Goal: Contribute content: Contribute content

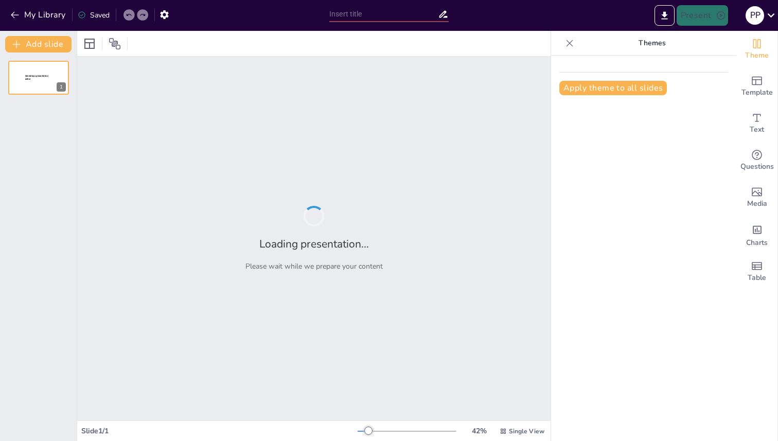
type input "Software: The Magic Behind Your Devices"
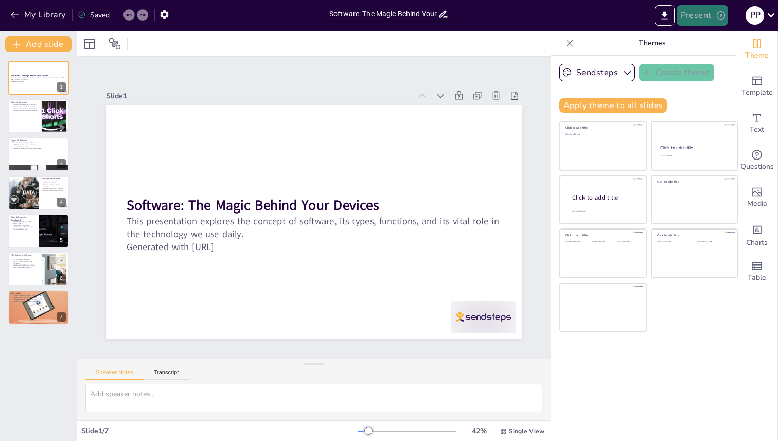
click at [689, 18] on button "Present" at bounding box center [702, 15] width 51 height 21
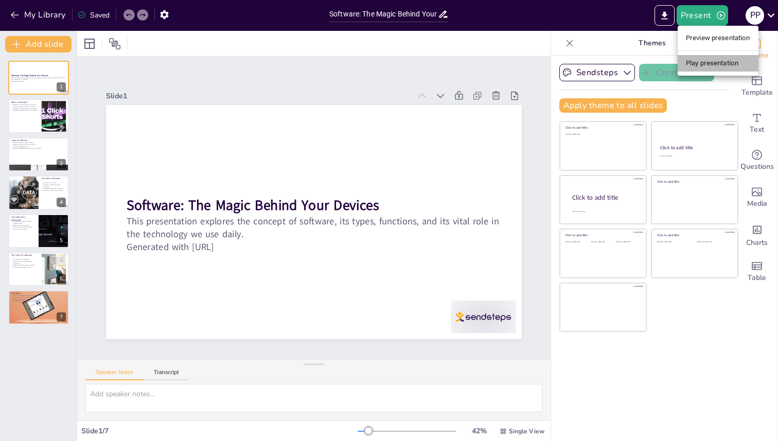
click at [694, 64] on li "Play presentation" at bounding box center [718, 63] width 81 height 16
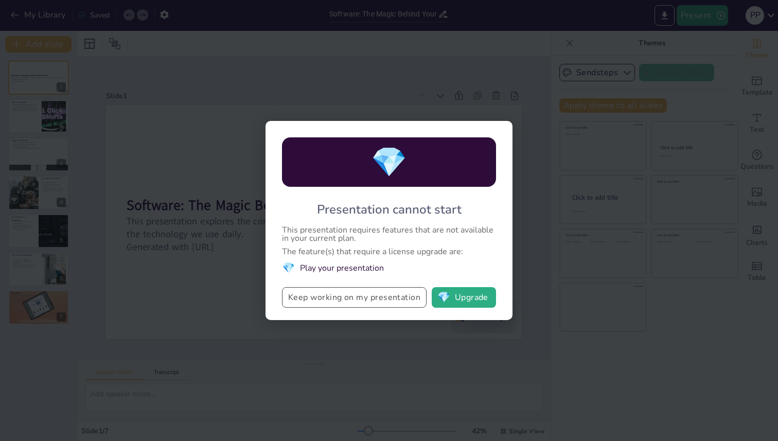
click at [384, 294] on button "Keep working on my presentation" at bounding box center [354, 297] width 145 height 21
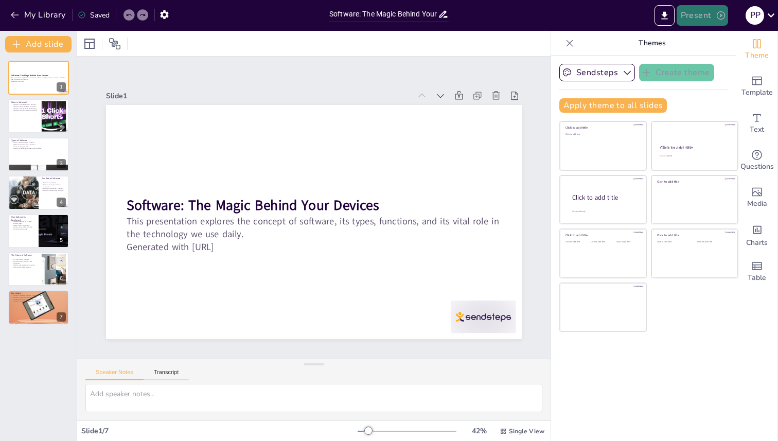
click at [699, 14] on button "Present" at bounding box center [702, 15] width 51 height 21
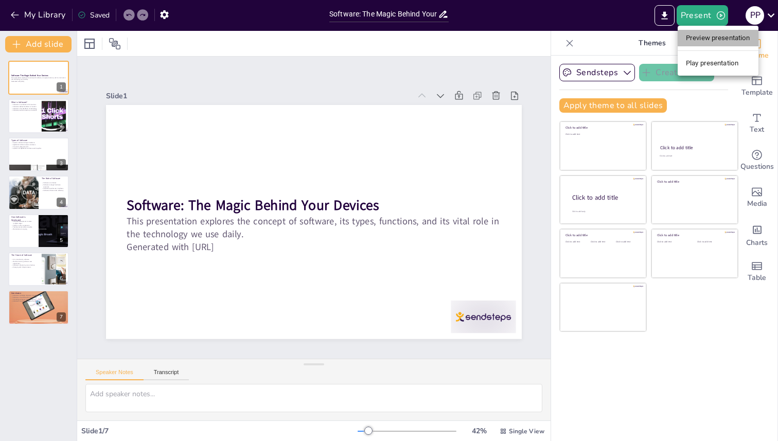
click at [700, 44] on li "Preview presentation" at bounding box center [718, 38] width 81 height 16
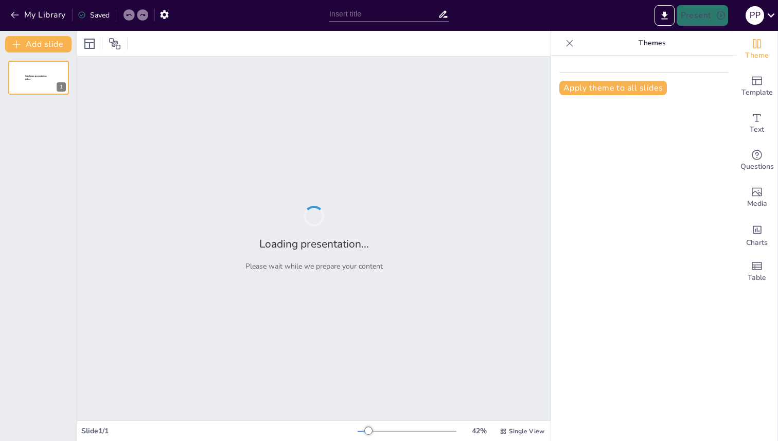
type input "Software: The Magic Behind Your Devices"
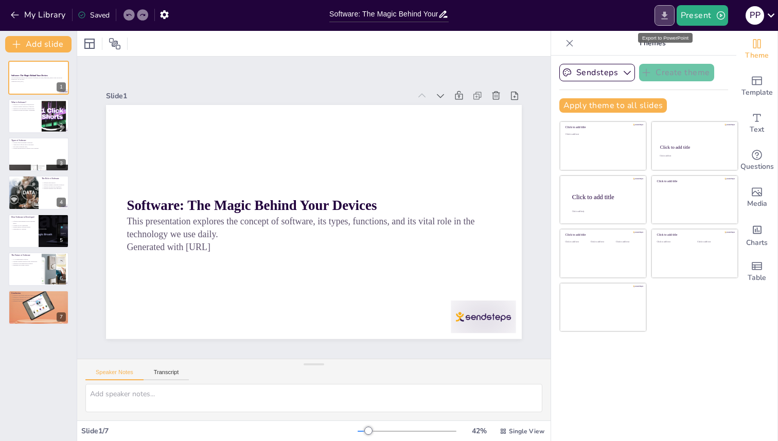
click at [661, 22] on button "Export to PowerPoint" at bounding box center [665, 15] width 20 height 21
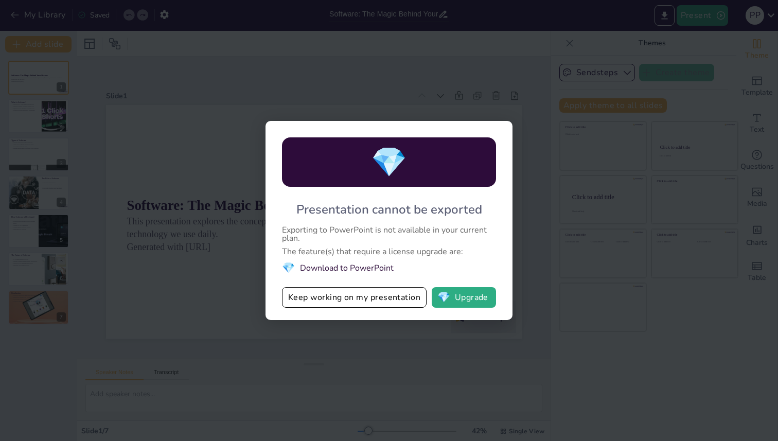
click at [526, 226] on div "💎 Presentation cannot be exported Exporting to PowerPoint is not available in y…" at bounding box center [389, 220] width 778 height 441
click at [536, 60] on div "💎 Presentation cannot be exported Exporting to PowerPoint is not available in y…" at bounding box center [389, 220] width 778 height 441
click at [341, 300] on button "Keep working on my presentation" at bounding box center [354, 297] width 145 height 21
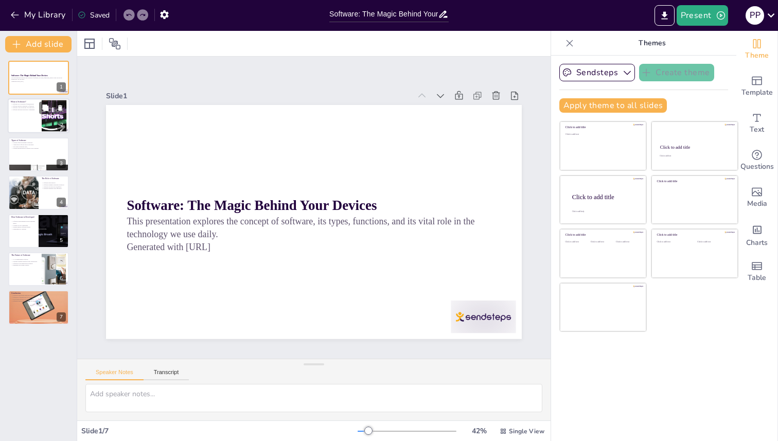
click at [50, 128] on div at bounding box center [54, 115] width 56 height 31
type textarea "This point emphasizes that software consists of various instructions that guide…"
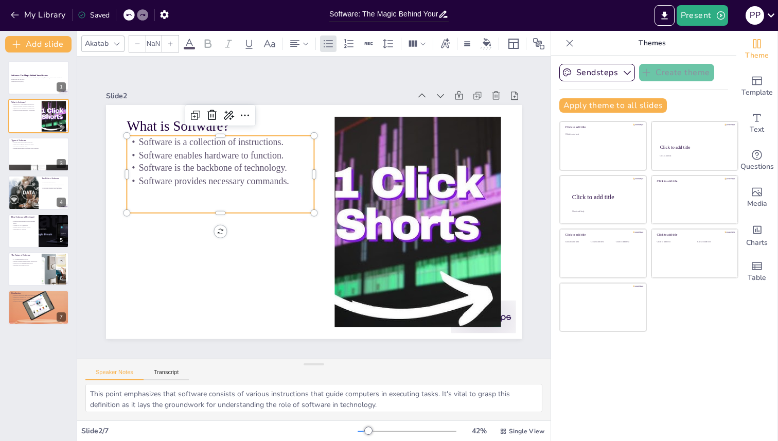
type input "32"
click at [296, 187] on p "Software provides necessary commands." at bounding box center [233, 153] width 182 height 70
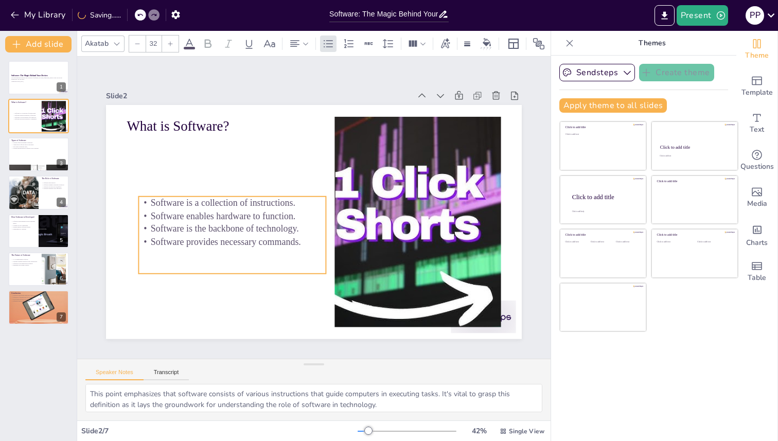
drag, startPoint x: 296, startPoint y: 187, endPoint x: 308, endPoint y: 249, distance: 62.9
click at [307, 248] on p "Software provides necessary commands." at bounding box center [227, 187] width 159 height 120
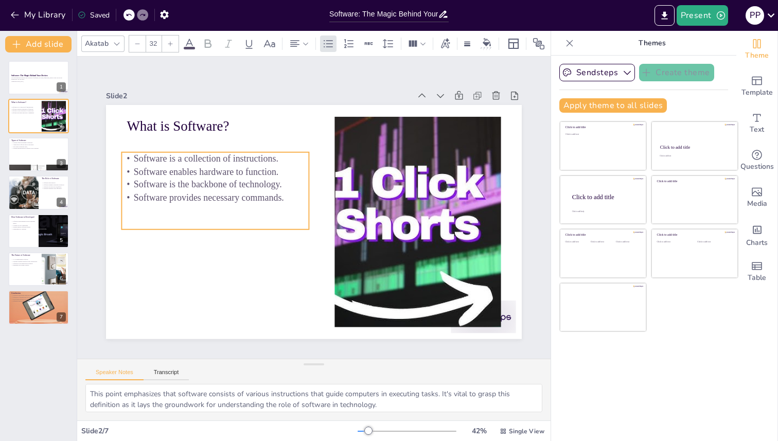
drag, startPoint x: 308, startPoint y: 249, endPoint x: 291, endPoint y: 203, distance: 48.4
click at [291, 203] on p "Software provides necessary commands." at bounding box center [223, 168] width 182 height 70
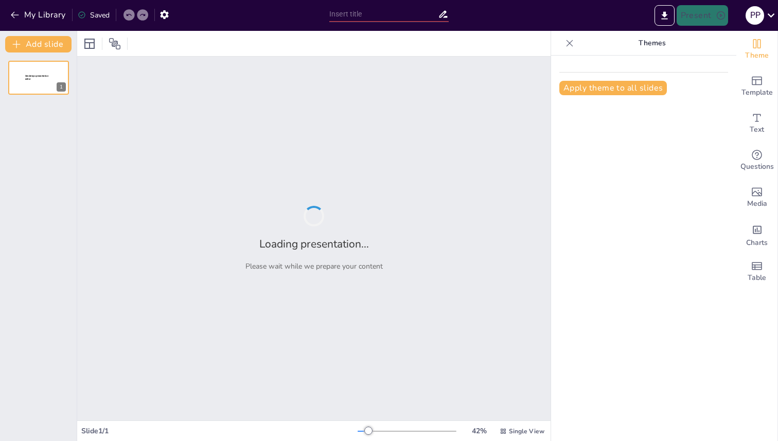
type input "New Sendsteps"
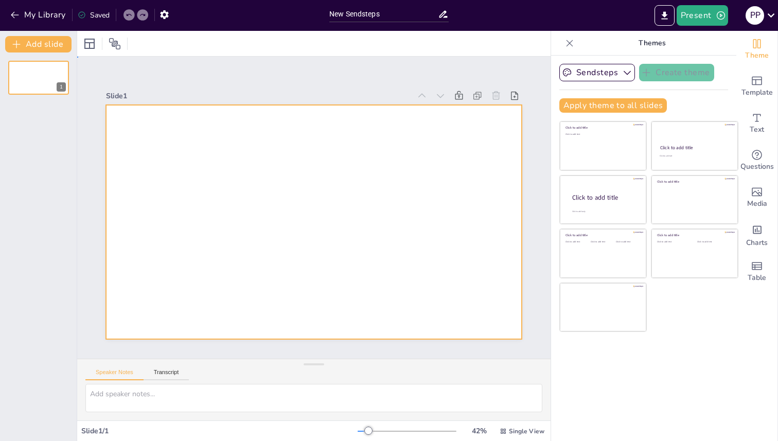
click at [257, 186] on div at bounding box center [312, 222] width 438 height 276
click at [223, 192] on div at bounding box center [314, 222] width 416 height 234
click at [379, 16] on input "New Sendsteps" at bounding box center [383, 14] width 109 height 15
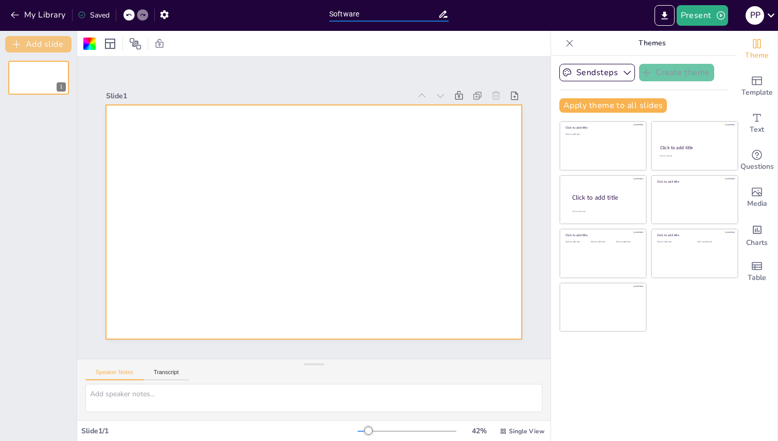
type input "Software"
click at [58, 45] on button "Add slide" at bounding box center [38, 44] width 66 height 16
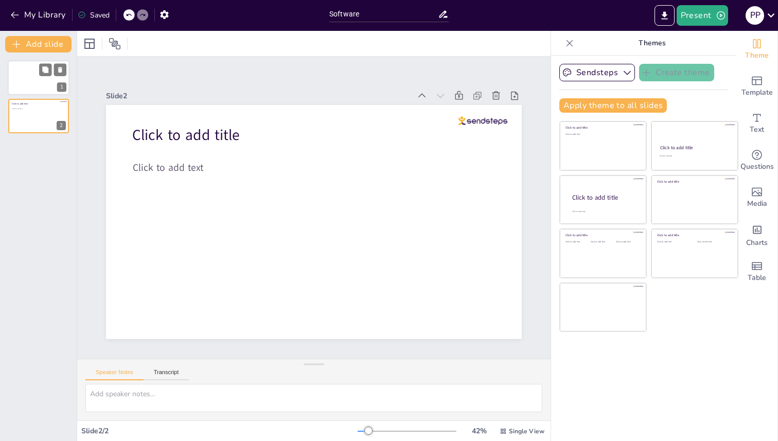
click at [52, 86] on div at bounding box center [39, 77] width 62 height 35
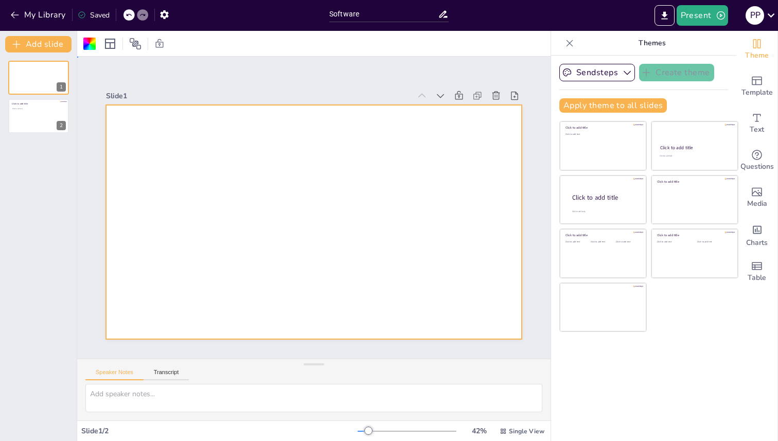
click at [292, 207] on div at bounding box center [314, 222] width 416 height 234
click at [109, 45] on icon at bounding box center [110, 44] width 12 height 12
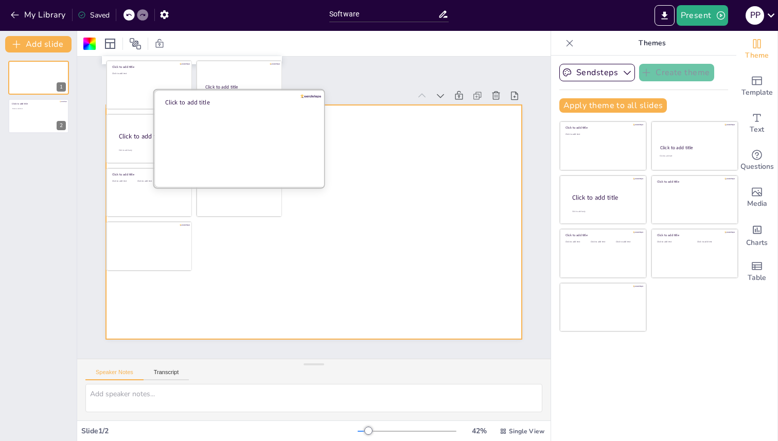
click at [249, 136] on div at bounding box center [240, 138] width 173 height 97
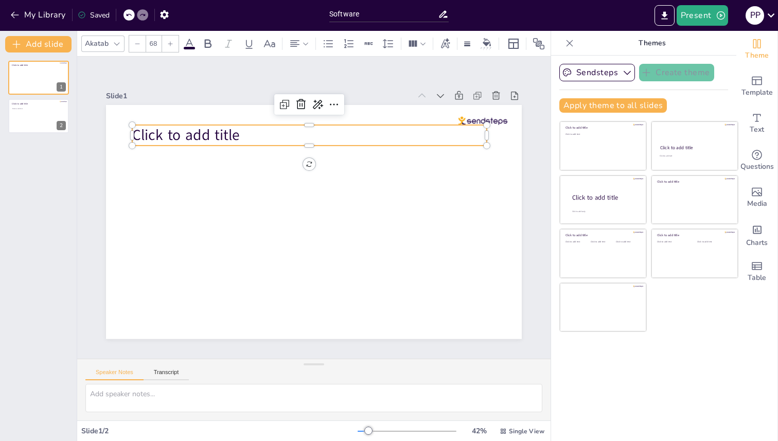
click at [176, 134] on span "Click to add title" at bounding box center [186, 136] width 108 height 20
click at [176, 125] on span "Click to add title" at bounding box center [204, 111] width 110 height 42
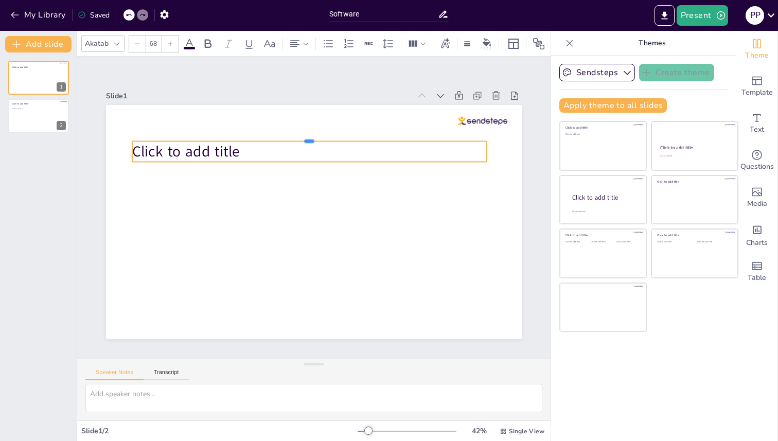
drag, startPoint x: 309, startPoint y: 124, endPoint x: 307, endPoint y: 210, distance: 86.0
click at [307, 210] on div "Click to add title" at bounding box center [314, 222] width 416 height 234
click at [325, 147] on p "Click to add title" at bounding box center [309, 152] width 355 height 21
click at [323, 151] on p "Click to add title" at bounding box center [370, 215] width 94 height 351
click at [209, 149] on span "Click to add title" at bounding box center [188, 138] width 109 height 31
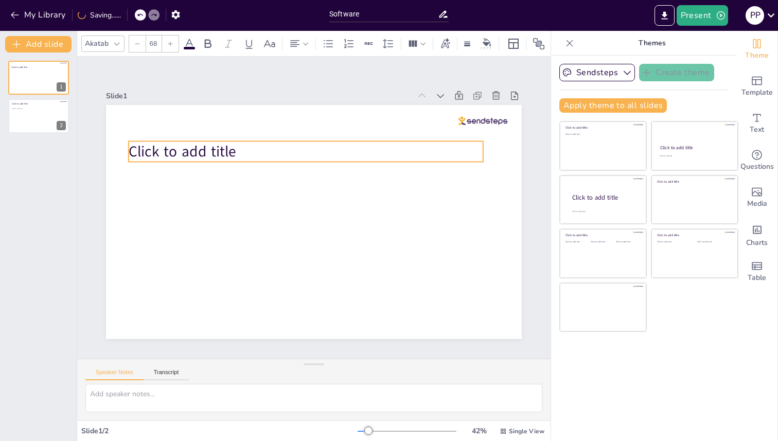
click at [210, 149] on span "Click to add title" at bounding box center [183, 152] width 108 height 20
click at [210, 149] on span "Click to add title" at bounding box center [188, 138] width 109 height 31
click at [210, 149] on span "Click to add title" at bounding box center [183, 152] width 108 height 20
click at [274, 158] on p "Click to add title" at bounding box center [306, 152] width 355 height 21
click at [285, 152] on p "Click to add title" at bounding box center [306, 152] width 355 height 21
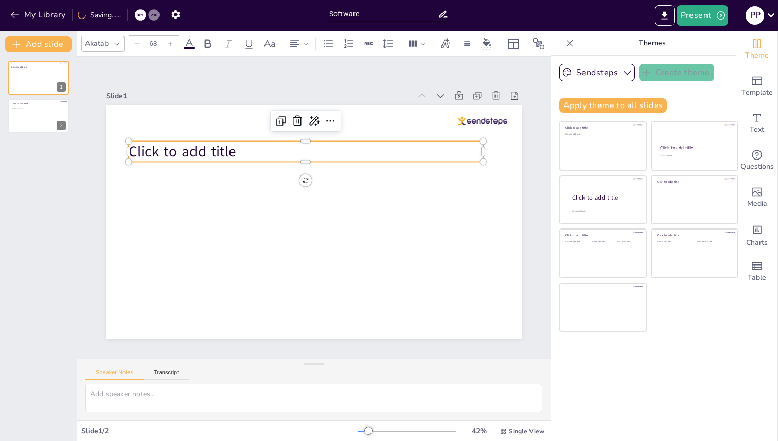
click at [285, 152] on p "Click to add title" at bounding box center [317, 151] width 351 height 94
click at [285, 152] on p "Click to add title" at bounding box center [306, 152] width 355 height 21
click at [285, 152] on p "Click to add title" at bounding box center [311, 152] width 355 height 58
click at [191, 112] on span "Software ….?" at bounding box center [231, 78] width 81 height 67
click at [164, 153] on span "Software ….?" at bounding box center [172, 152] width 86 height 20
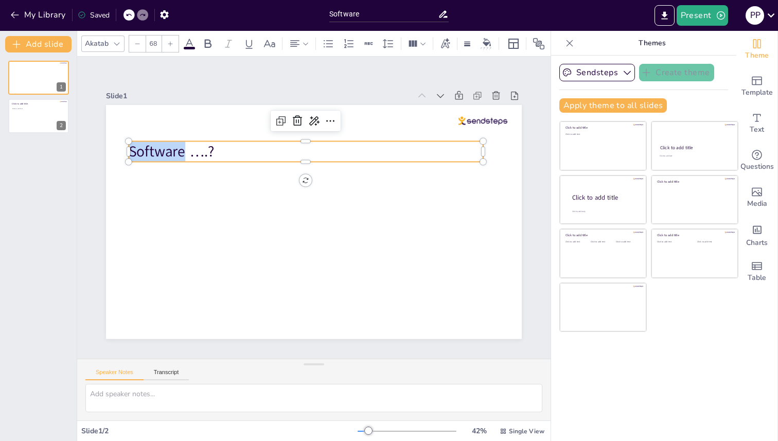
click at [261, 98] on span "Software ….?" at bounding box center [291, 56] width 60 height 84
click at [164, 153] on span "Software ….?" at bounding box center [172, 152] width 86 height 20
click at [212, 43] on icon at bounding box center [208, 44] width 12 height 12
click at [307, 42] on icon at bounding box center [305, 43] width 7 height 7
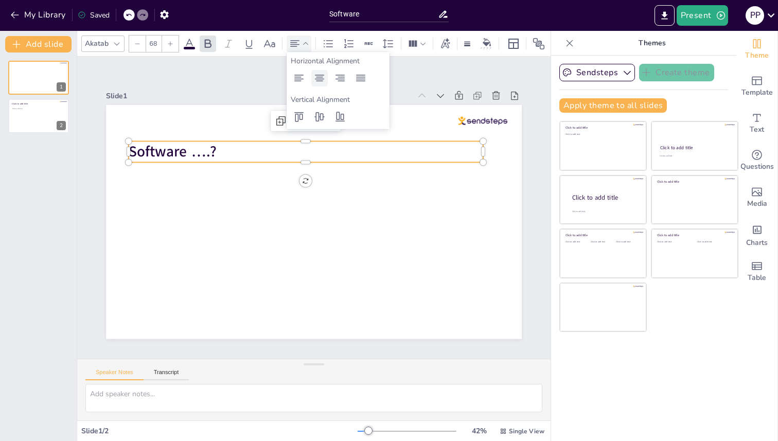
click at [319, 80] on icon at bounding box center [319, 78] width 9 height 7
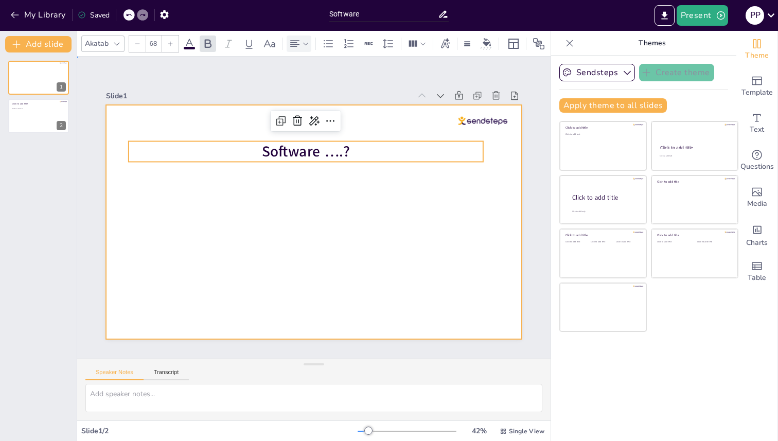
click at [298, 197] on div at bounding box center [312, 222] width 438 height 276
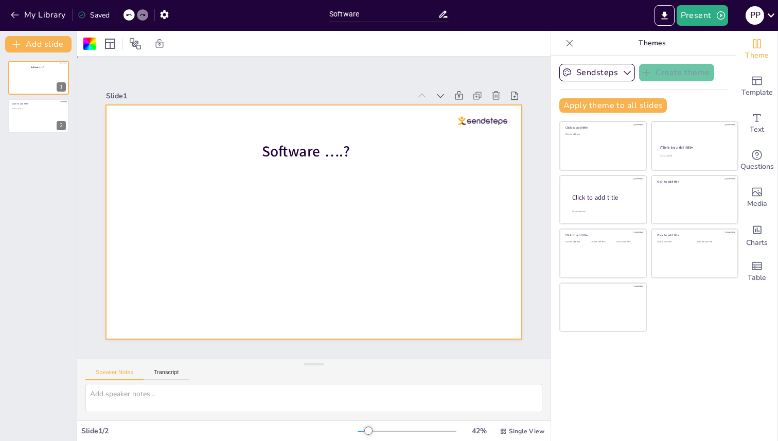
click at [311, 185] on div at bounding box center [329, 207] width 234 height 416
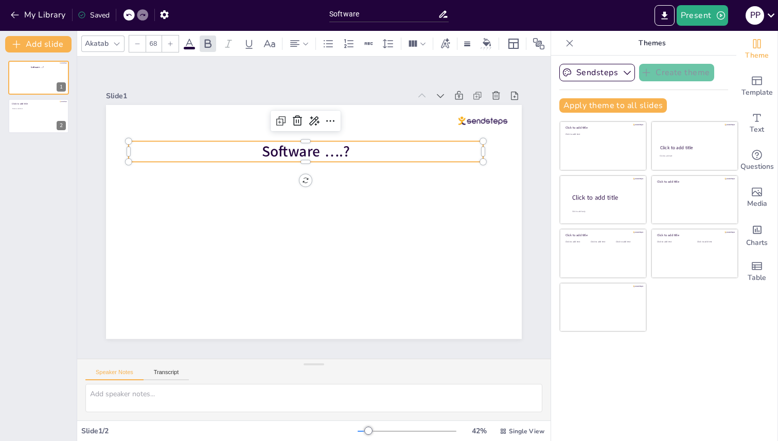
click at [331, 151] on span "Software ….?" at bounding box center [306, 152] width 88 height 20
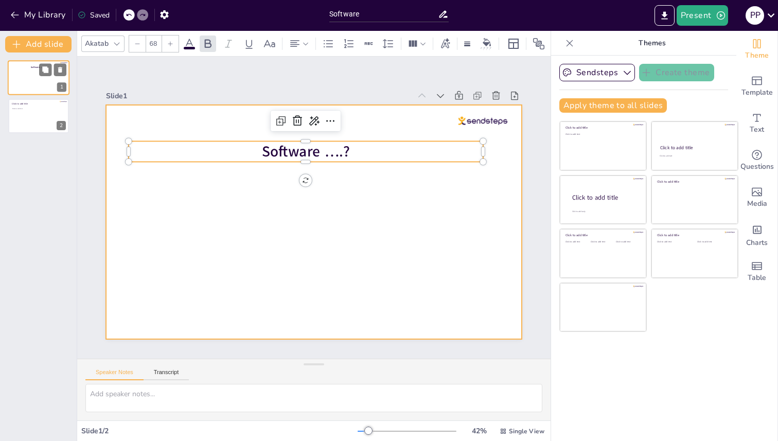
click at [60, 82] on div at bounding box center [39, 77] width 62 height 35
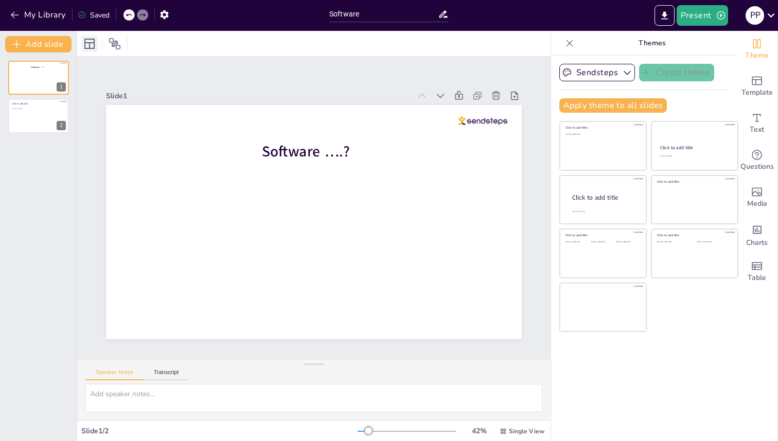
click at [95, 41] on icon at bounding box center [89, 44] width 12 height 12
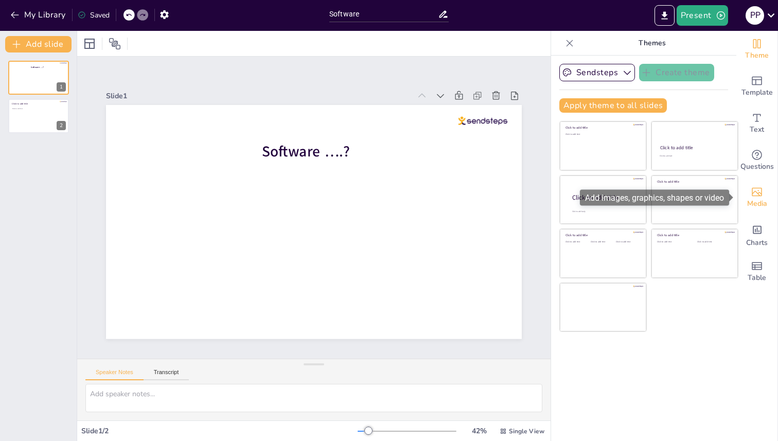
click at [757, 200] on span "Media" at bounding box center [757, 203] width 20 height 11
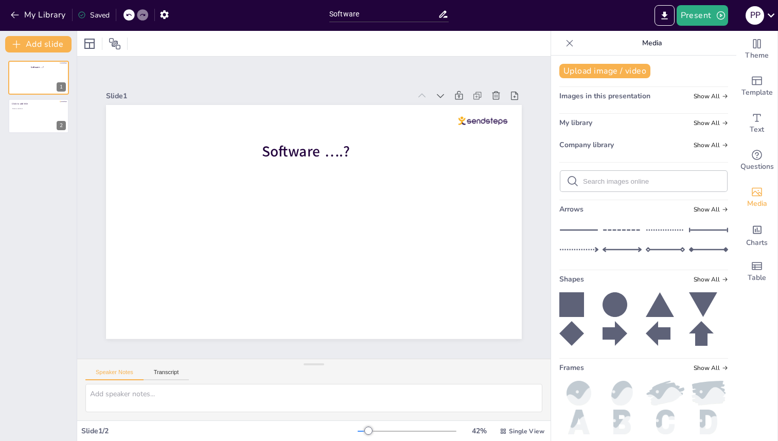
click at [570, 304] on icon at bounding box center [572, 304] width 25 height 25
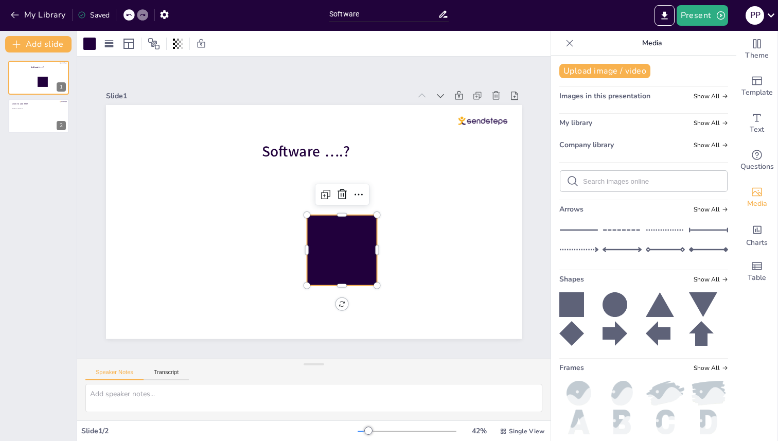
click at [651, 180] on input "text" at bounding box center [652, 182] width 138 height 8
type input "software"
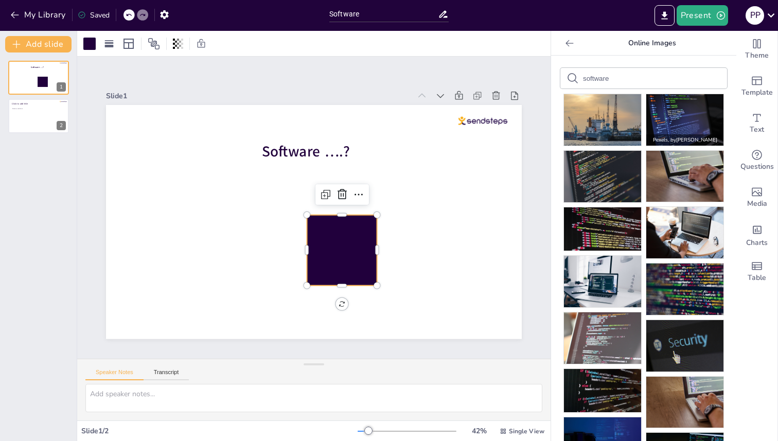
click at [672, 109] on img at bounding box center [685, 119] width 77 height 51
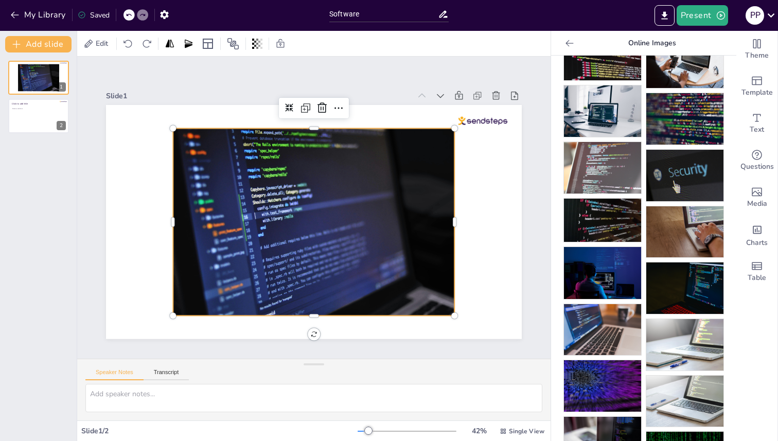
scroll to position [180, 0]
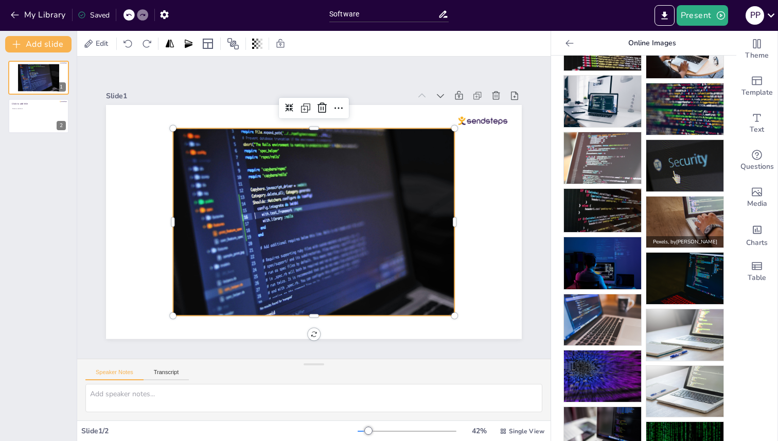
click at [678, 220] on img at bounding box center [685, 222] width 77 height 51
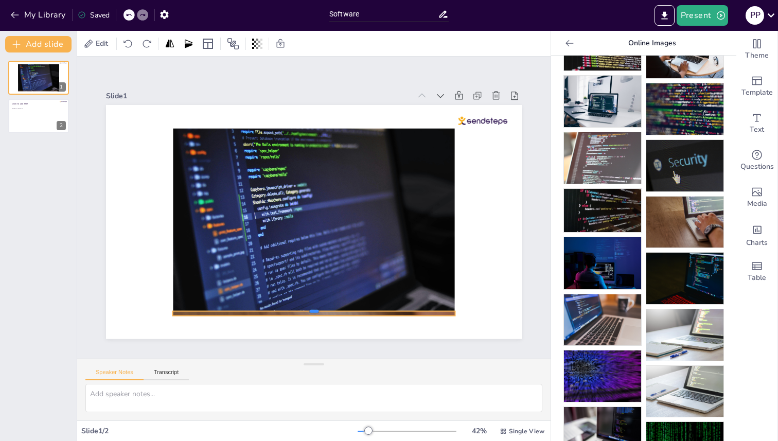
drag, startPoint x: 313, startPoint y: 128, endPoint x: 358, endPoint y: 335, distance: 212.1
click at [358, 335] on div "Software ….?" at bounding box center [311, 222] width 456 height 316
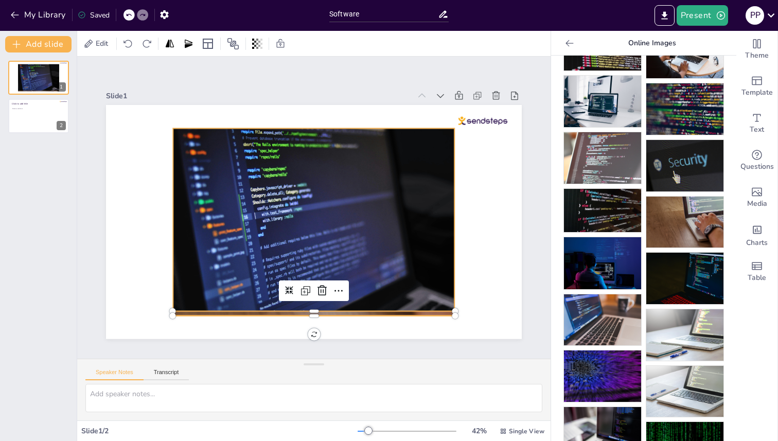
click at [329, 218] on div at bounding box center [303, 217] width 327 height 335
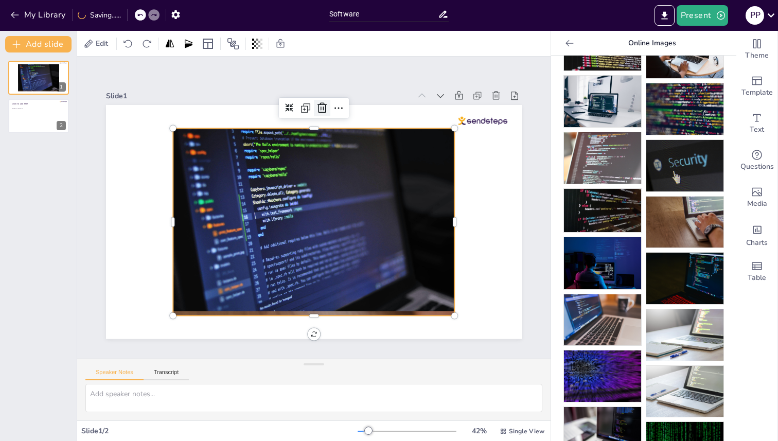
click at [326, 112] on icon at bounding box center [332, 108] width 13 height 13
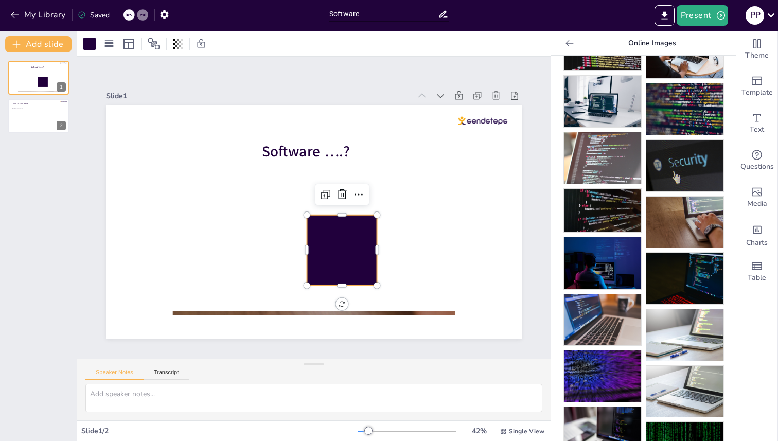
click at [324, 270] on div at bounding box center [337, 253] width 77 height 77
click at [340, 208] on icon at bounding box center [344, 217] width 18 height 18
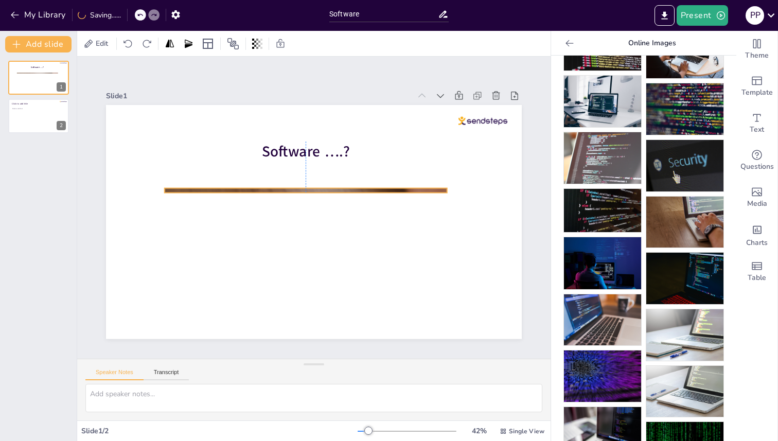
drag, startPoint x: 322, startPoint y: 311, endPoint x: 314, endPoint y: 189, distance: 122.8
click at [314, 189] on div at bounding box center [329, 100] width 316 height 242
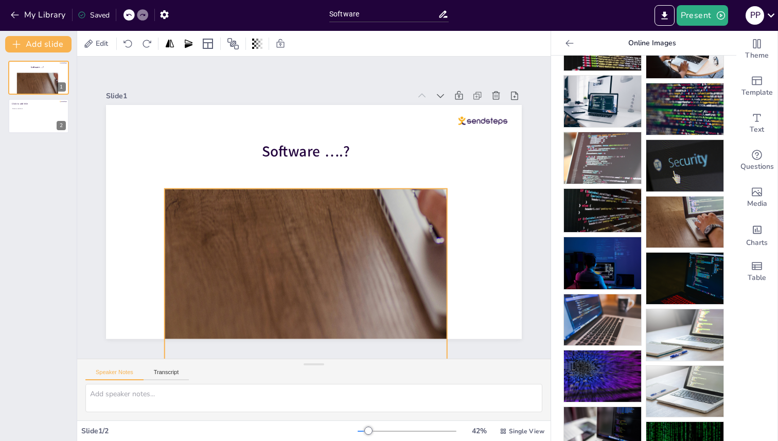
drag, startPoint x: 305, startPoint y: 195, endPoint x: 342, endPoint y: 378, distance: 187.0
click at [342, 378] on div "Slide 1 Software ….? Slide 2 Click to add title Click to add text Speaker Notes…" at bounding box center [314, 239] width 474 height 364
click at [676, 114] on img at bounding box center [685, 108] width 77 height 51
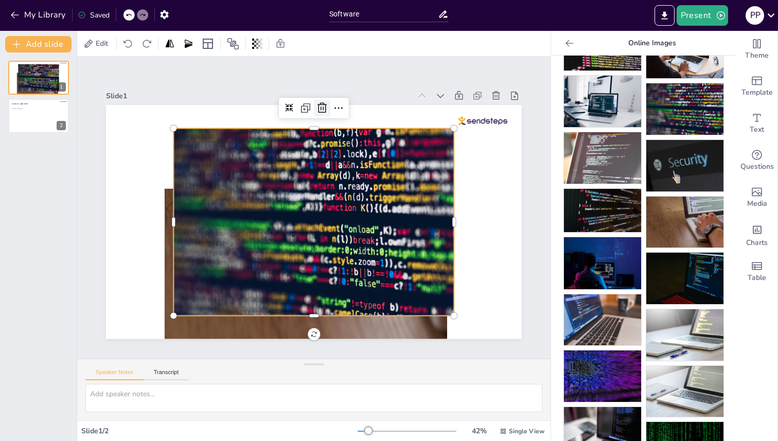
click at [408, 210] on icon at bounding box center [414, 216] width 12 height 12
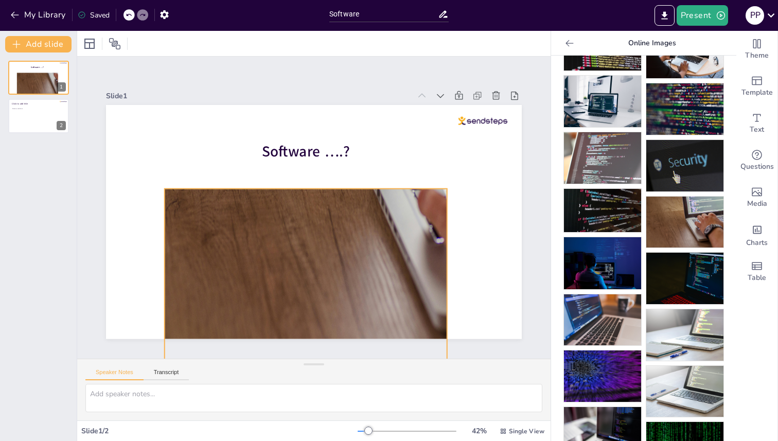
click at [357, 258] on div at bounding box center [369, 214] width 520 height 502
click at [315, 171] on icon at bounding box center [322, 169] width 14 height 14
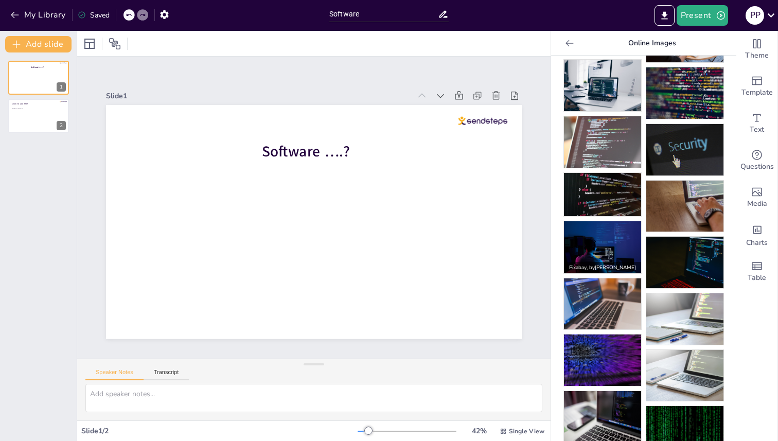
scroll to position [198, 0]
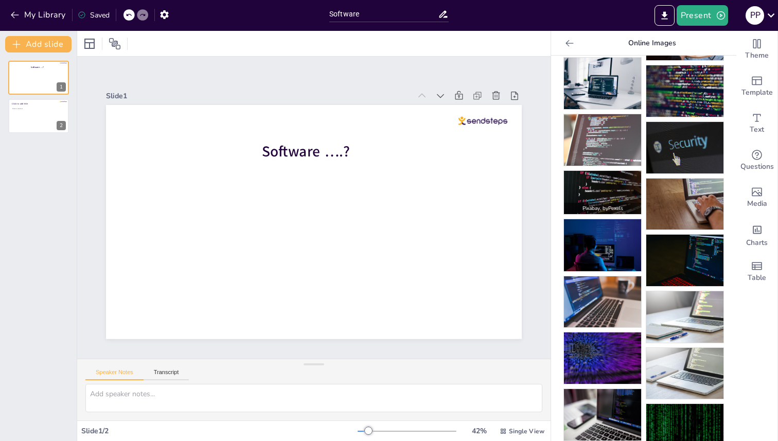
click at [606, 197] on img at bounding box center [602, 192] width 77 height 43
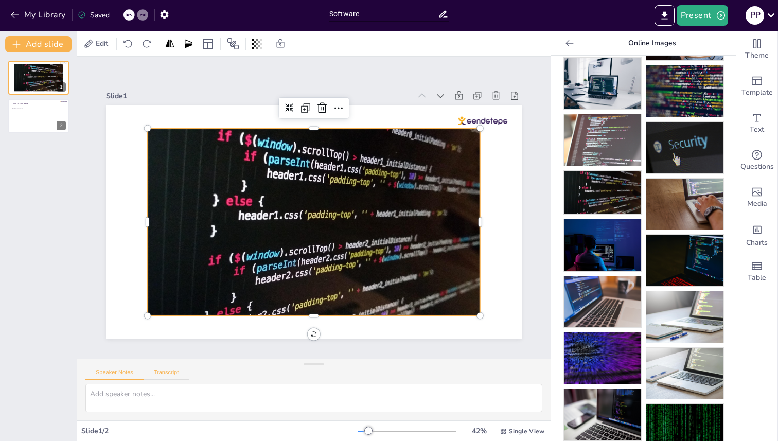
click at [164, 371] on button "Transcript" at bounding box center [167, 374] width 46 height 11
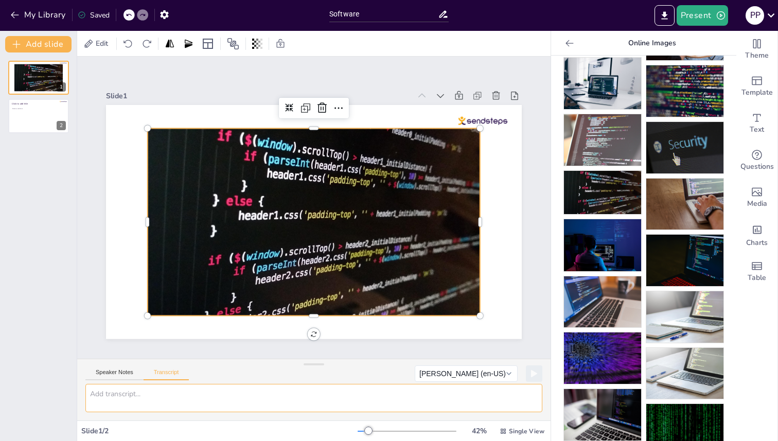
click at [181, 400] on textarea at bounding box center [313, 398] width 457 height 28
type textarea "jhsfjsdhf"
click at [535, 373] on icon at bounding box center [534, 374] width 5 height 6
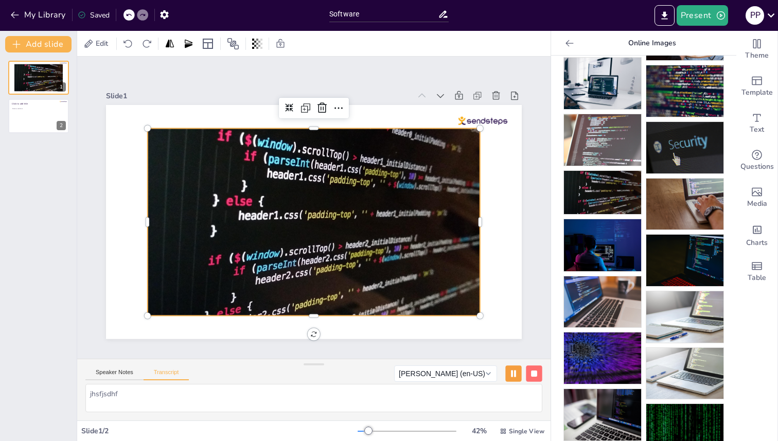
click at [533, 373] on rect at bounding box center [534, 374] width 6 height 6
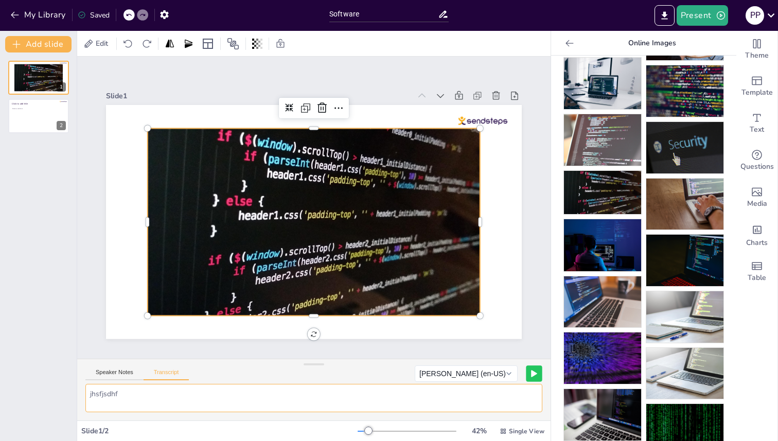
click at [198, 400] on textarea "jhsfjsdhf" at bounding box center [313, 398] width 457 height 28
click at [431, 385] on icon at bounding box center [426, 390] width 10 height 10
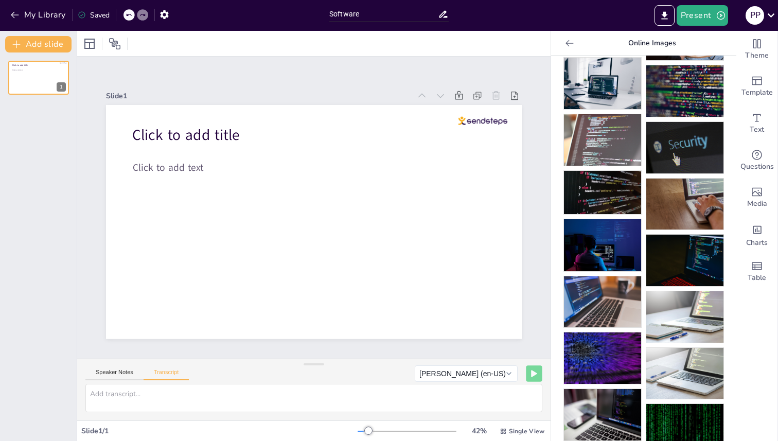
click at [501, 110] on icon at bounding box center [506, 115] width 11 height 11
click at [59, 70] on icon at bounding box center [60, 70] width 4 height 6
click at [88, 45] on icon at bounding box center [89, 44] width 12 height 12
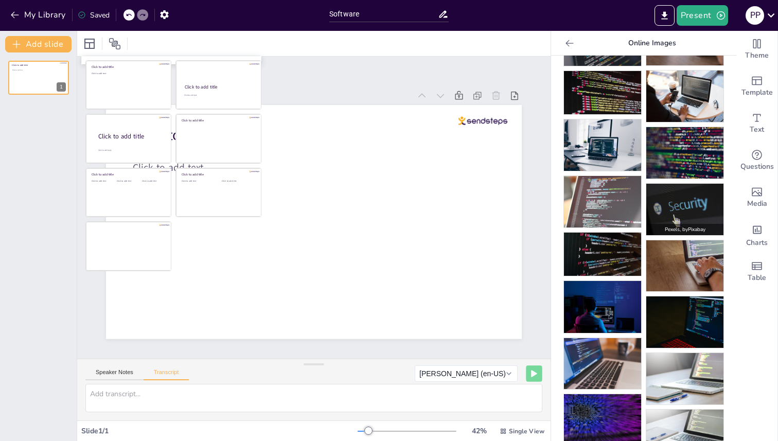
scroll to position [0, 0]
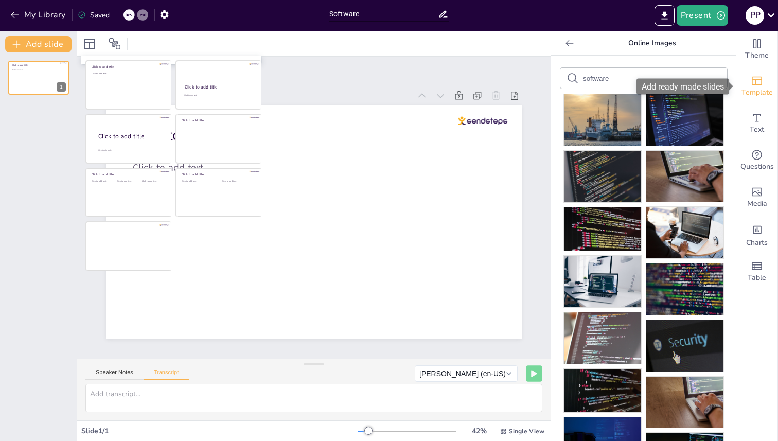
click at [758, 87] on span "Template" at bounding box center [757, 92] width 31 height 11
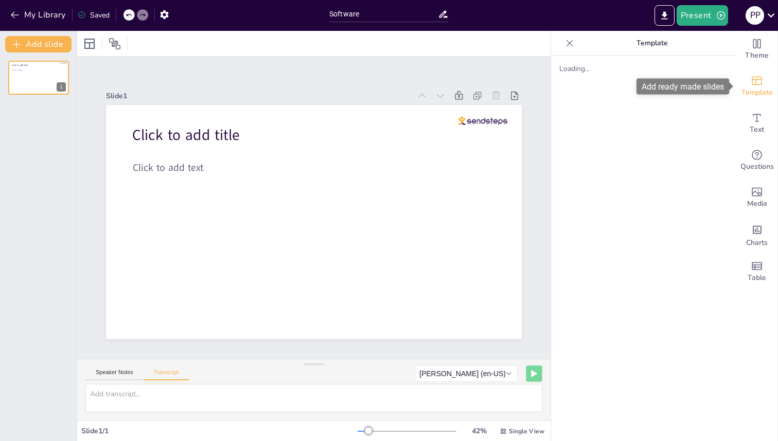
click at [758, 87] on span "Template" at bounding box center [757, 92] width 31 height 11
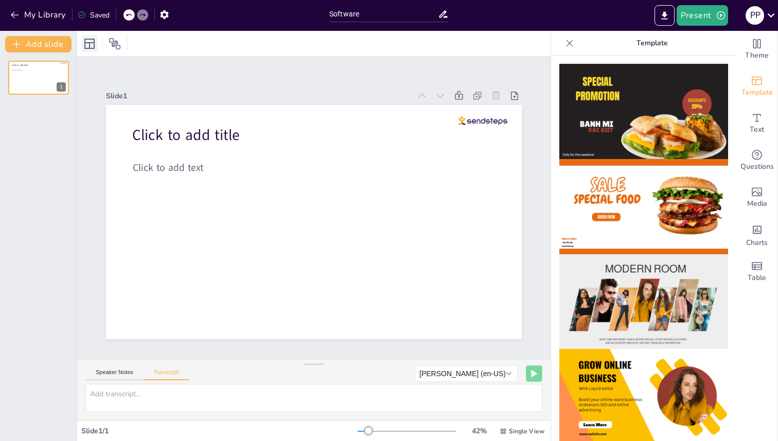
click at [91, 43] on icon at bounding box center [89, 44] width 10 height 10
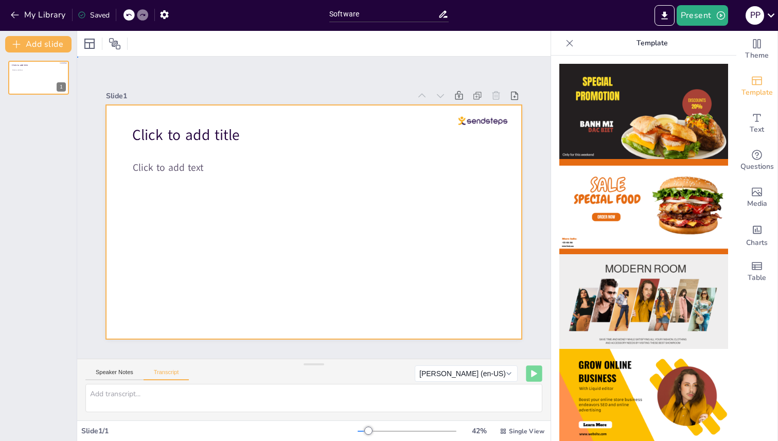
click at [364, 202] on div at bounding box center [312, 222] width 438 height 276
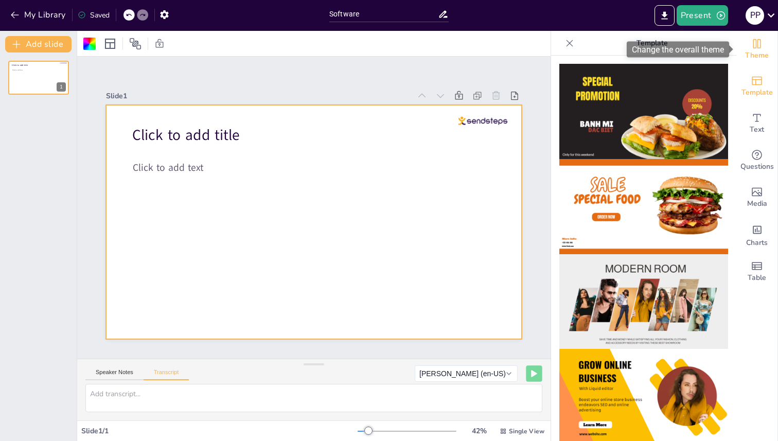
click at [759, 46] on icon "Change the overall theme" at bounding box center [757, 44] width 12 height 12
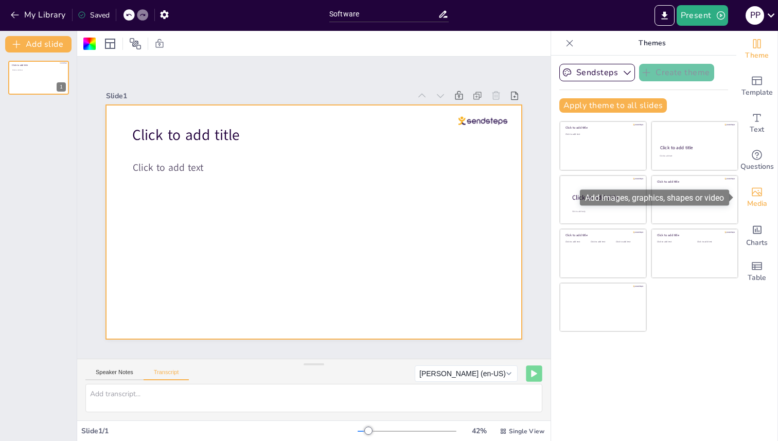
click at [759, 205] on span "Media" at bounding box center [757, 203] width 20 height 11
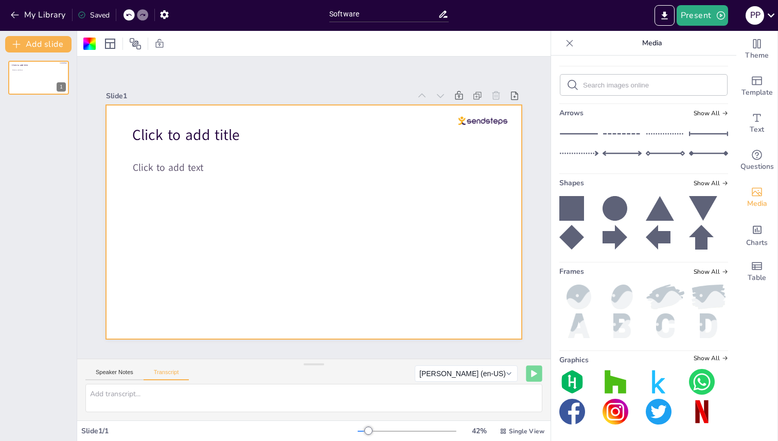
scroll to position [213, 0]
click at [583, 292] on img at bounding box center [579, 297] width 39 height 25
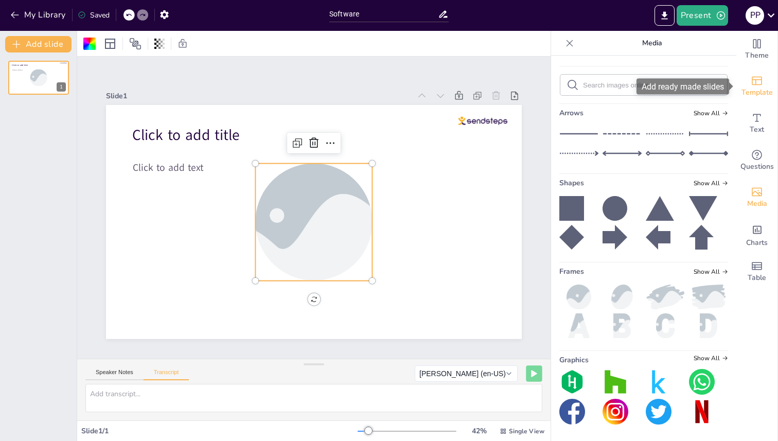
click at [758, 89] on span "Template" at bounding box center [757, 92] width 31 height 11
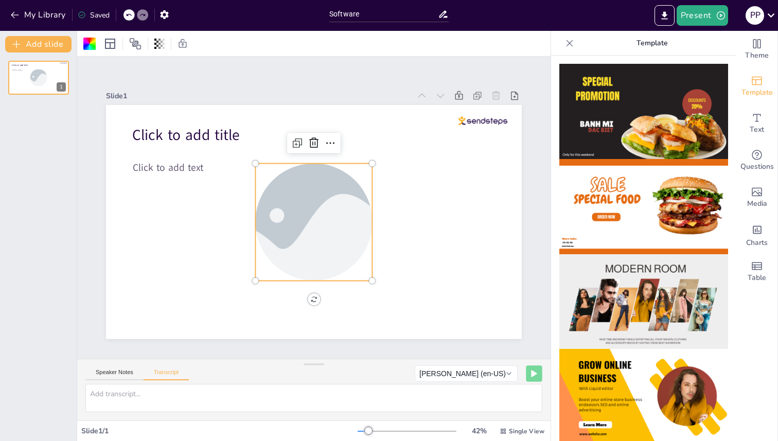
click at [572, 46] on icon at bounding box center [570, 43] width 10 height 10
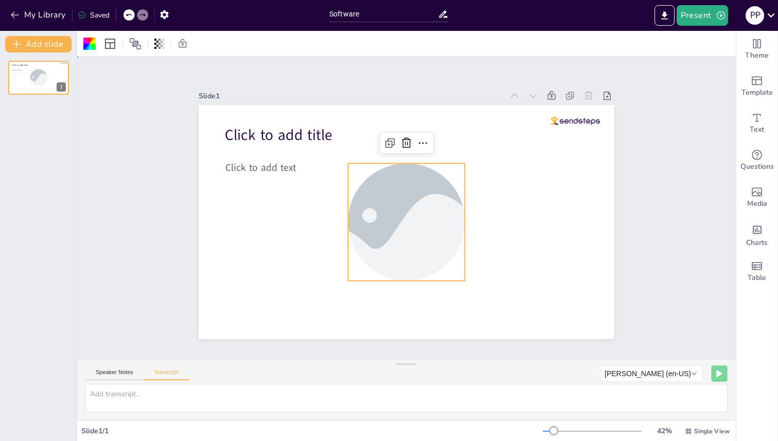
click at [592, 88] on div "Slide 1 Click to add title Click to add text" at bounding box center [406, 207] width 461 height 343
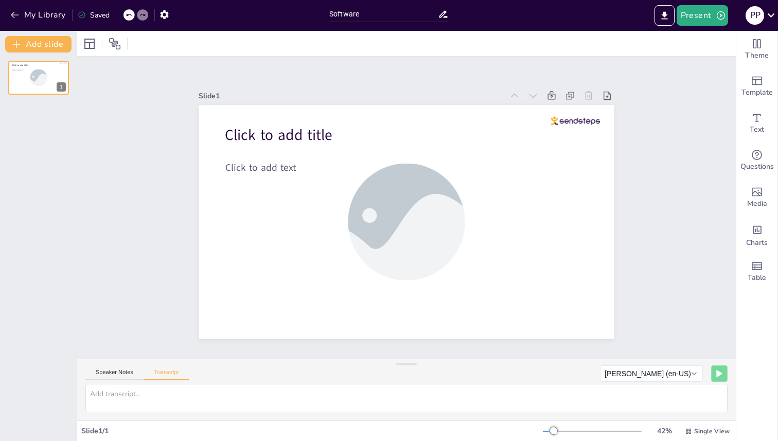
click at [604, 131] on icon at bounding box center [608, 136] width 9 height 10
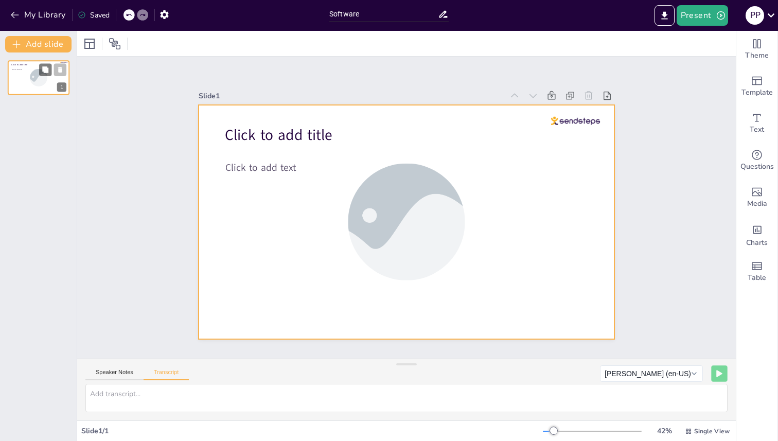
click at [47, 76] on div at bounding box center [39, 77] width 62 height 35
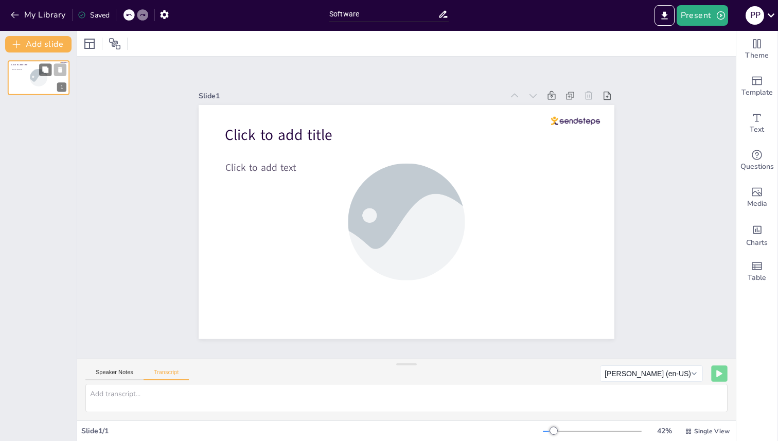
click at [58, 72] on icon at bounding box center [60, 69] width 7 height 7
click at [19, 32] on div "Add slide Click to add title Click to add text 1" at bounding box center [38, 236] width 77 height 410
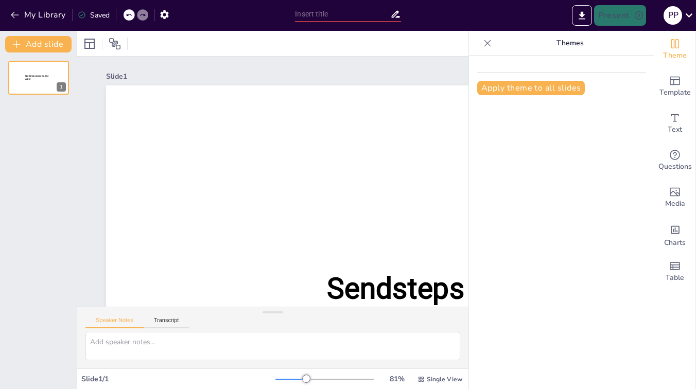
type input "Software"
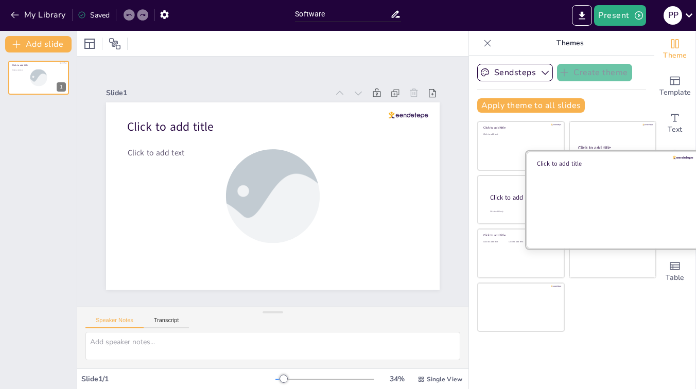
click at [686, 201] on div at bounding box center [612, 199] width 173 height 97
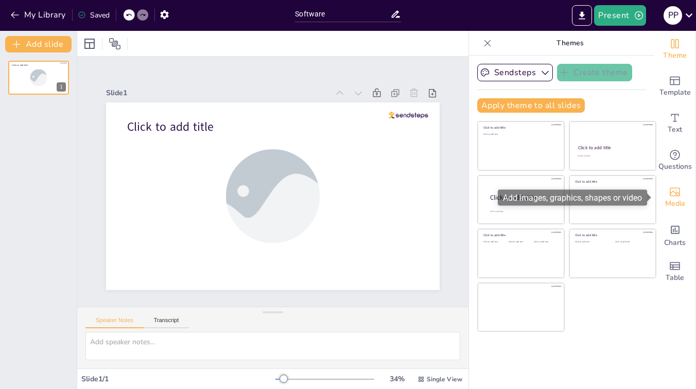
click at [676, 196] on icon "Add images, graphics, shapes or video" at bounding box center [675, 192] width 10 height 9
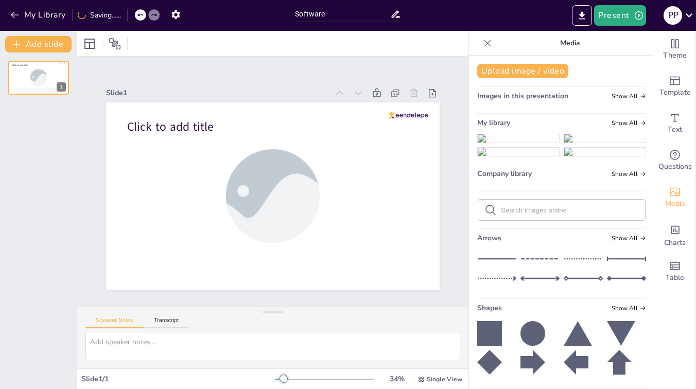
click at [529, 143] on img at bounding box center [518, 138] width 81 height 8
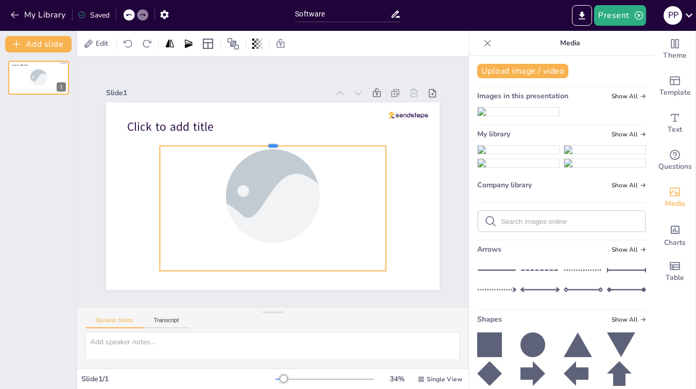
drag, startPoint x: 272, startPoint y: 120, endPoint x: 268, endPoint y: 145, distance: 25.0
click at [268, 145] on div at bounding box center [273, 141] width 226 height 8
drag, startPoint x: 158, startPoint y: 205, endPoint x: 110, endPoint y: 201, distance: 48.1
click at [110, 201] on div at bounding box center [107, 209] width 8 height 126
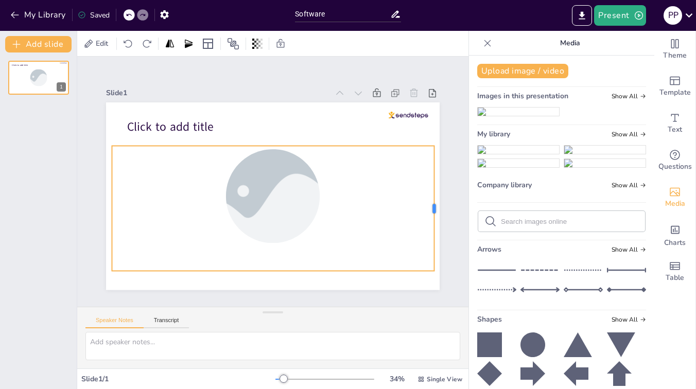
drag, startPoint x: 388, startPoint y: 209, endPoint x: 436, endPoint y: 219, distance: 49.4
click at [436, 219] on div at bounding box center [438, 209] width 8 height 126
click at [623, 154] on img at bounding box center [604, 150] width 81 height 8
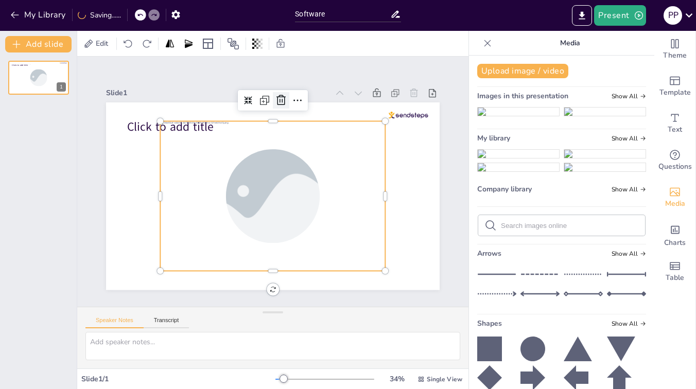
click at [281, 102] on icon at bounding box center [281, 100] width 12 height 12
